Goal: Information Seeking & Learning: Learn about a topic

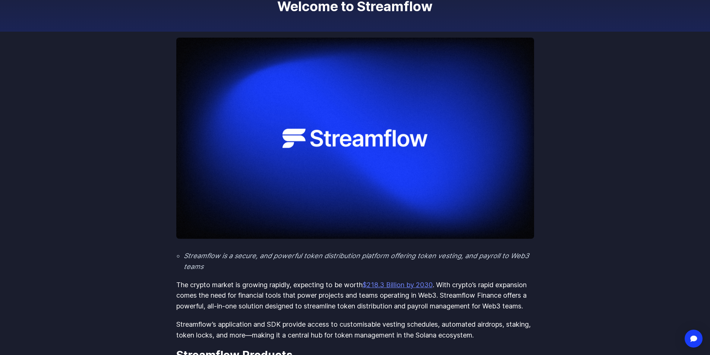
scroll to position [112, 0]
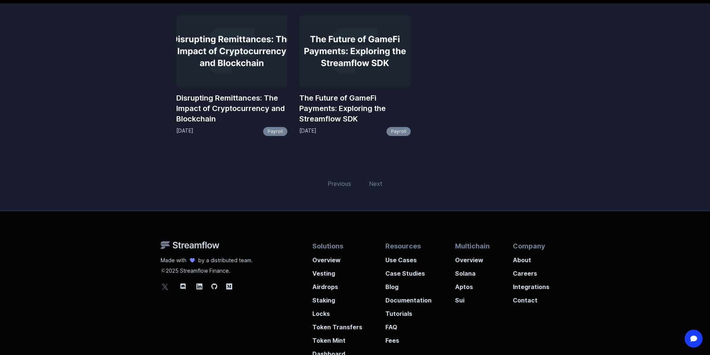
scroll to position [149, 0]
